Goal: Entertainment & Leisure: Consume media (video, audio)

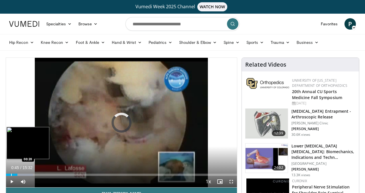
click at [11, 176] on div "Progress Bar" at bounding box center [11, 175] width 1 height 2
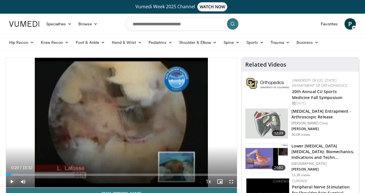
click at [11, 184] on span "Video Player" at bounding box center [11, 181] width 11 height 11
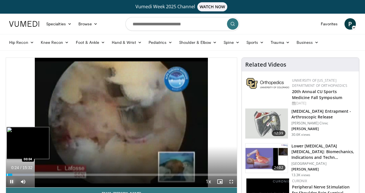
click at [7, 175] on div "Progress Bar" at bounding box center [7, 175] width 1 height 2
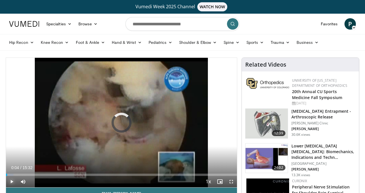
drag, startPoint x: 7, startPoint y: 175, endPoint x: 3, endPoint y: 175, distance: 4.4
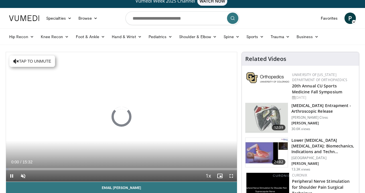
scroll to position [14, 0]
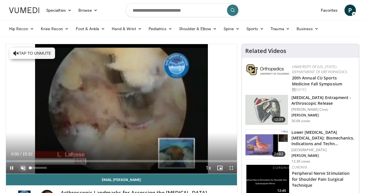
click at [24, 169] on span "Video Player" at bounding box center [22, 168] width 11 height 11
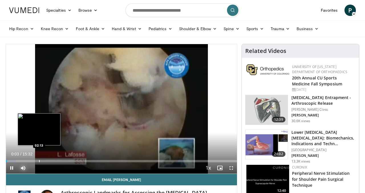
click at [39, 161] on div "Progress Bar" at bounding box center [39, 161] width 1 height 2
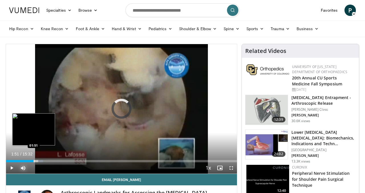
click at [34, 160] on div "Progress Bar" at bounding box center [34, 161] width 1 height 2
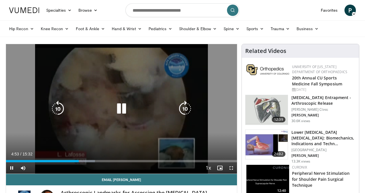
click at [121, 112] on icon "Video Player" at bounding box center [122, 109] width 16 height 16
